Goal: Task Accomplishment & Management: Manage account settings

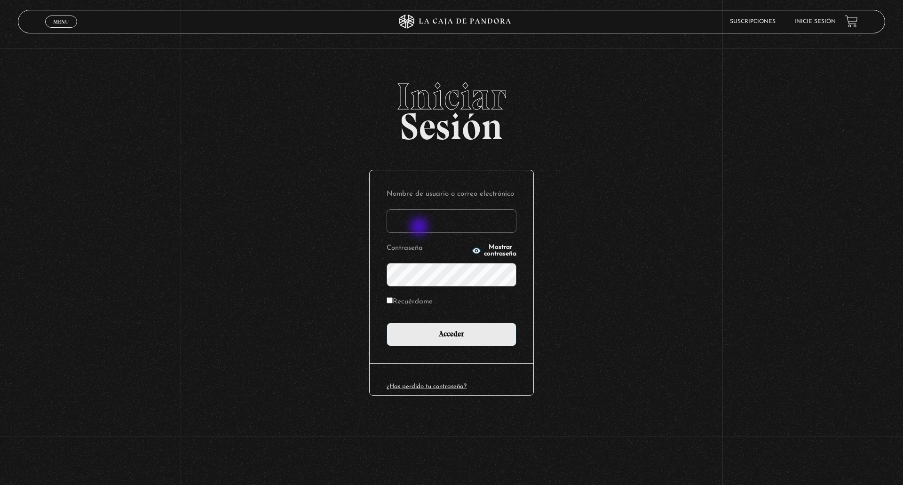
click at [420, 228] on input "Nombre de usuario o correo electrónico" at bounding box center [452, 221] width 130 height 24
click at [491, 217] on input "jchaverric@hotmai.com" at bounding box center [452, 221] width 130 height 24
type input "jchaverric@hotmail.com"
click at [387, 323] on input "Acceder" at bounding box center [452, 335] width 130 height 24
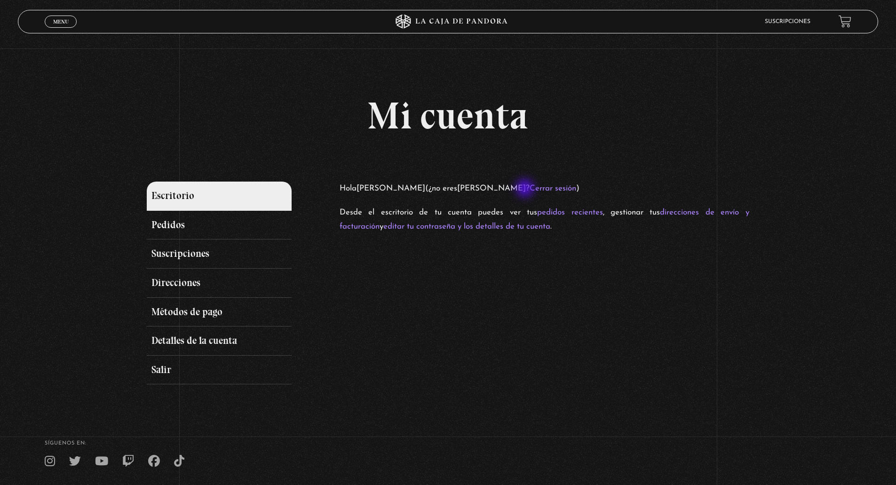
drag, startPoint x: 343, startPoint y: 191, endPoint x: 528, endPoint y: 189, distance: 184.4
click at [528, 189] on p "Hola Jose Antonio Chaverri Cespedes (¿no eres Jose Antonio Chaverri Cespedes ? …" at bounding box center [545, 189] width 410 height 15
drag, startPoint x: 341, startPoint y: 214, endPoint x: 580, endPoint y: 251, distance: 241.4
click at [580, 250] on div "Escritorio Pedidos Suscripciones Direcciones Métodos de pago Detalles de la cue…" at bounding box center [448, 283] width 602 height 203
click at [183, 225] on link "Pedidos" at bounding box center [219, 225] width 144 height 29
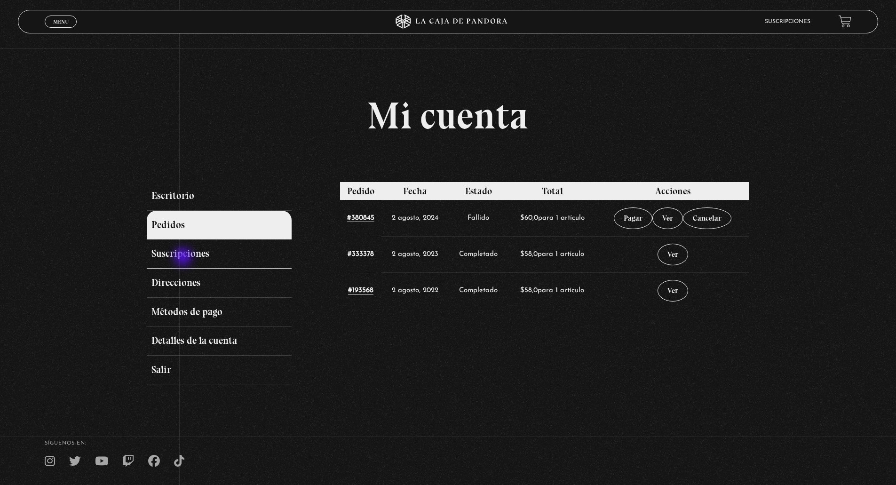
click at [184, 258] on link "Suscripciones" at bounding box center [219, 253] width 144 height 29
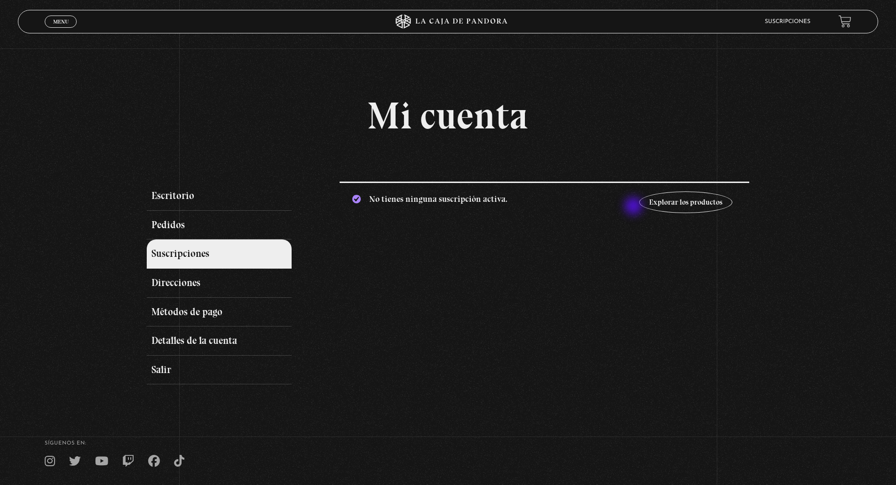
drag, startPoint x: 365, startPoint y: 203, endPoint x: 642, endPoint y: 206, distance: 277.1
click at [642, 206] on p "No tienes ninguna suscripción activa. Explorar los productos" at bounding box center [545, 202] width 410 height 40
click at [688, 200] on link "Explorar los productos" at bounding box center [685, 202] width 93 height 22
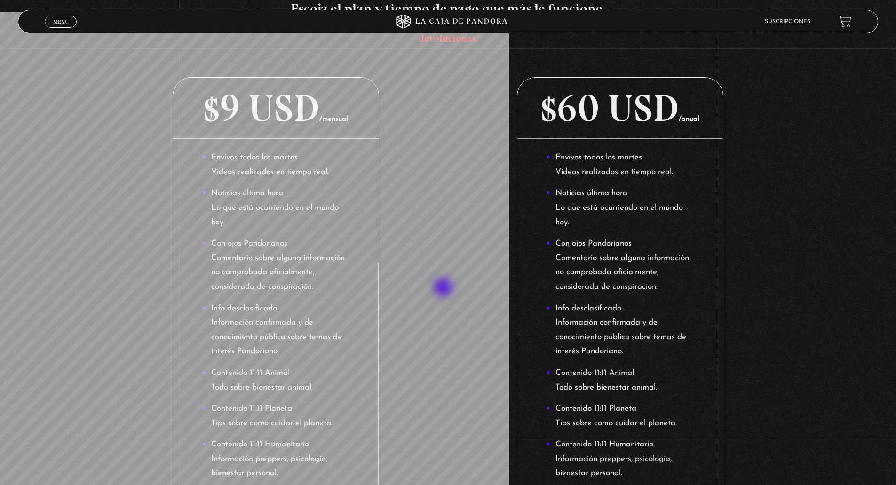
scroll to position [235, 0]
